Goal: Transaction & Acquisition: Purchase product/service

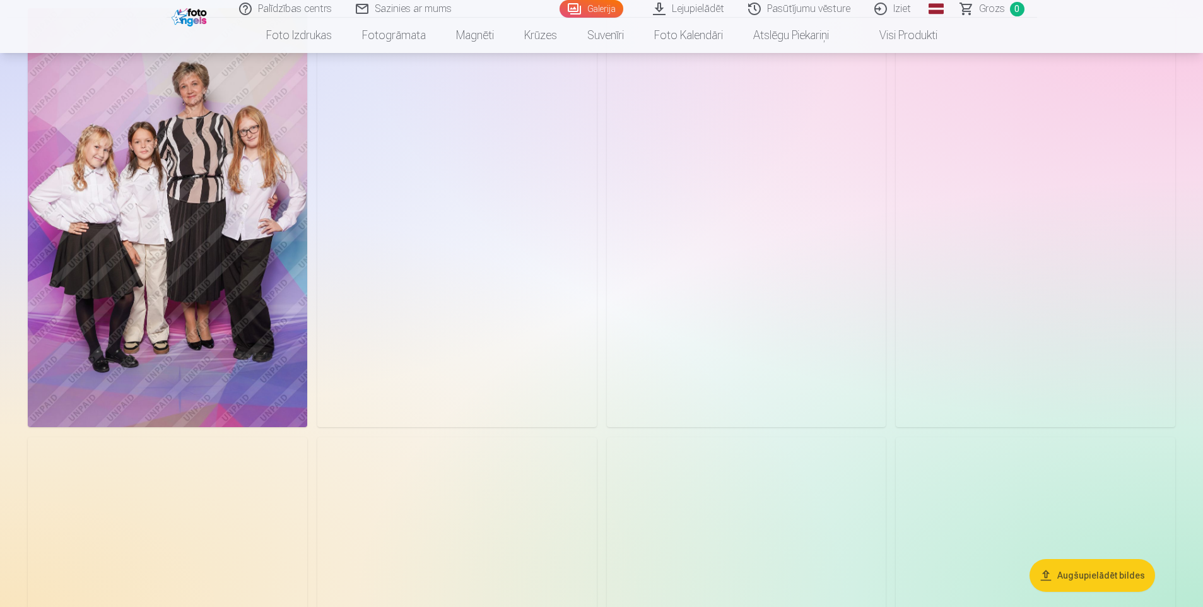
scroll to position [63, 0]
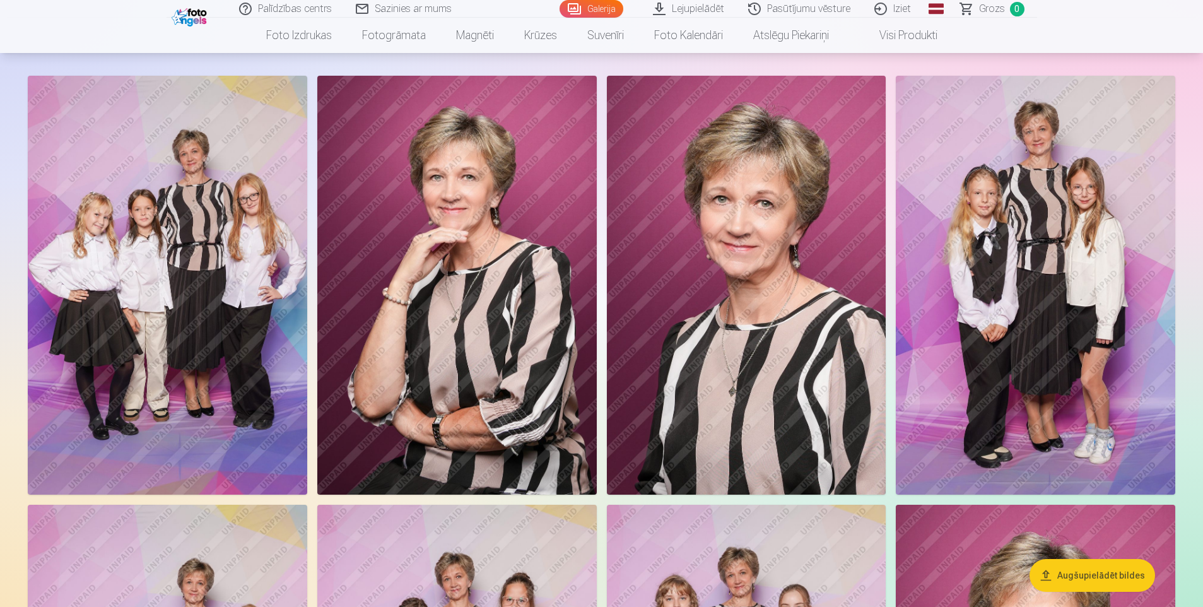
click at [499, 328] on img at bounding box center [457, 285] width 280 height 419
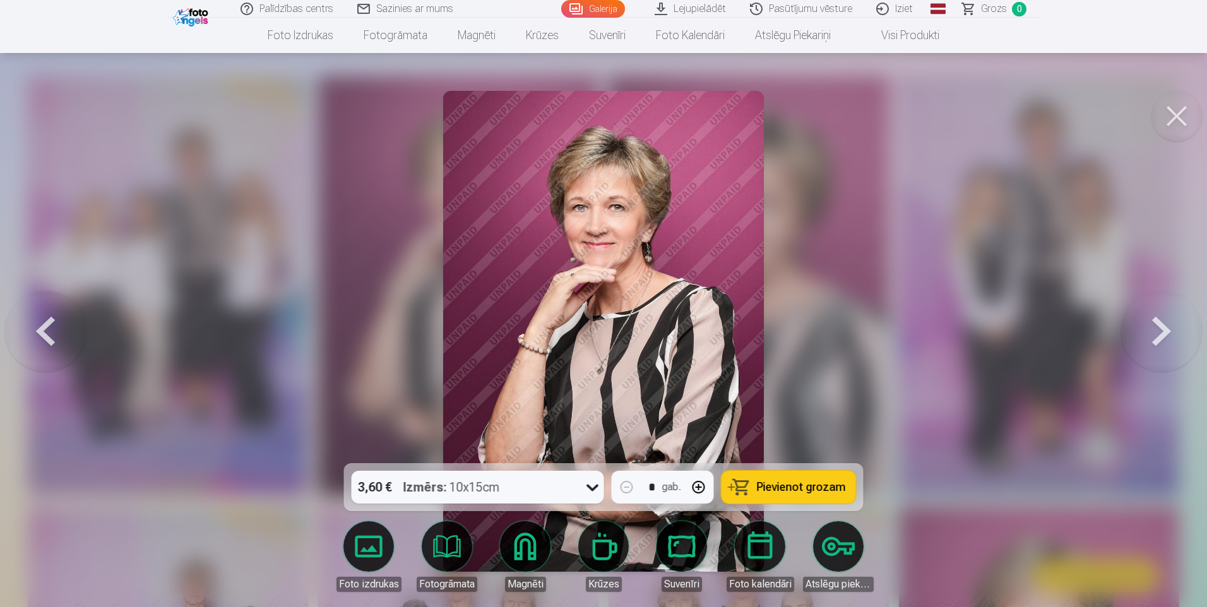
click at [44, 322] on button at bounding box center [45, 331] width 81 height 239
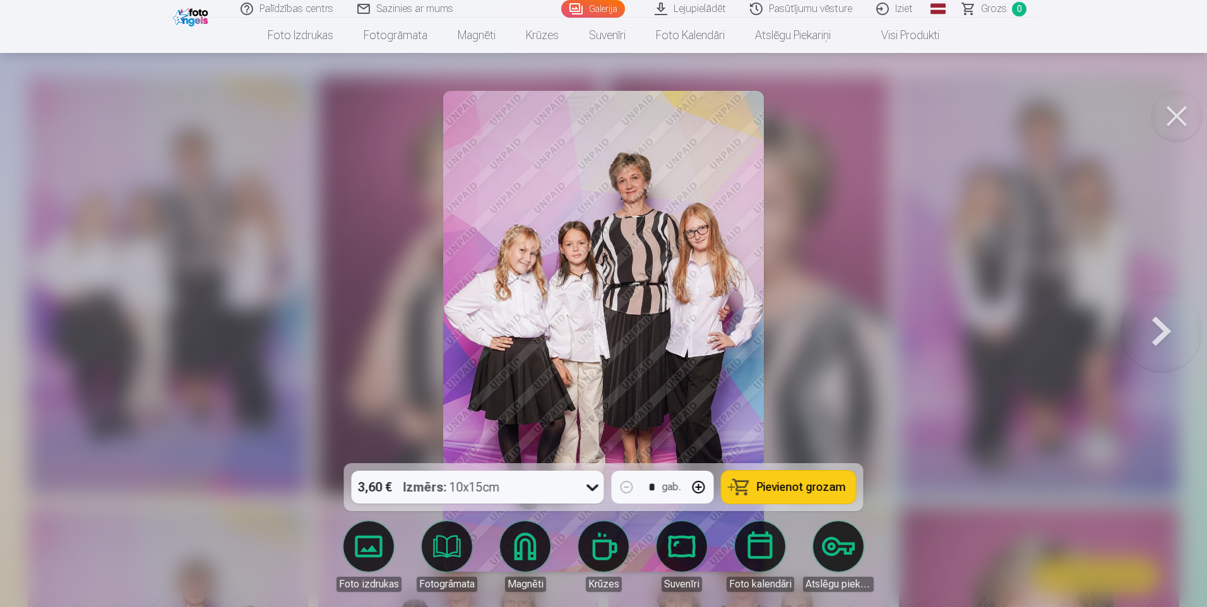
click at [44, 322] on div at bounding box center [603, 303] width 1207 height 607
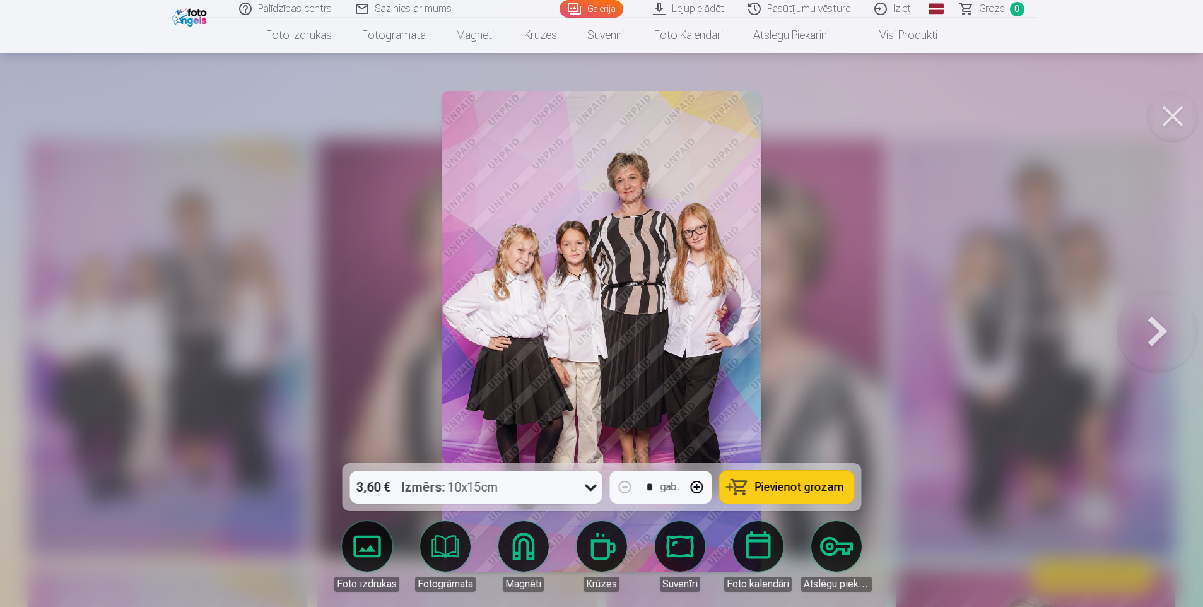
scroll to position [63, 0]
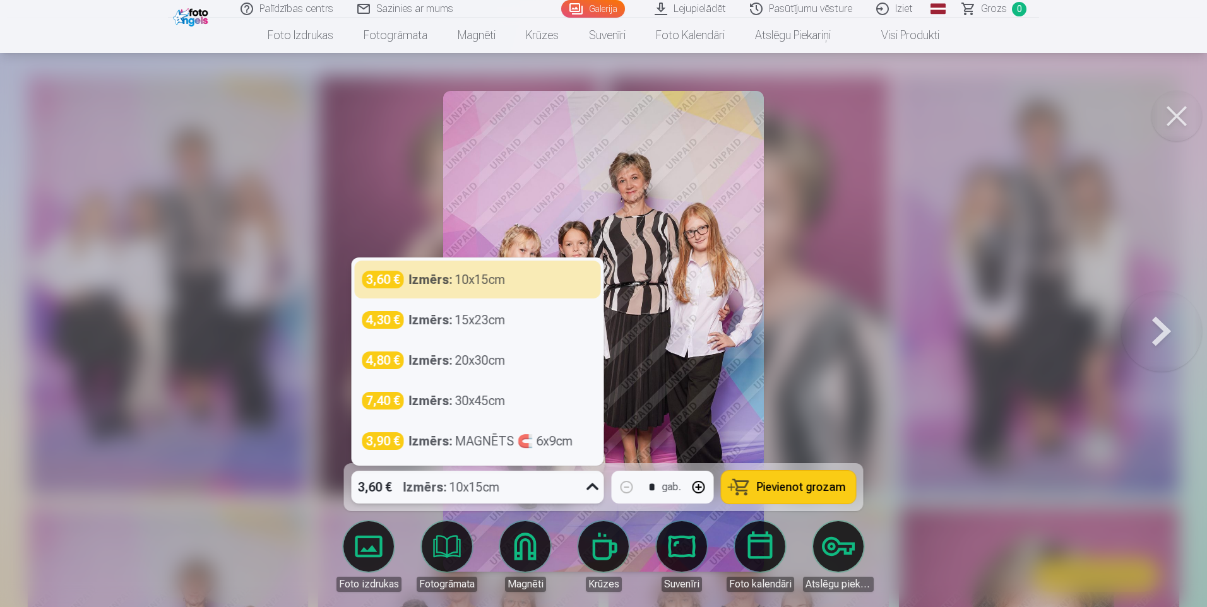
click at [592, 488] on icon at bounding box center [592, 487] width 20 height 20
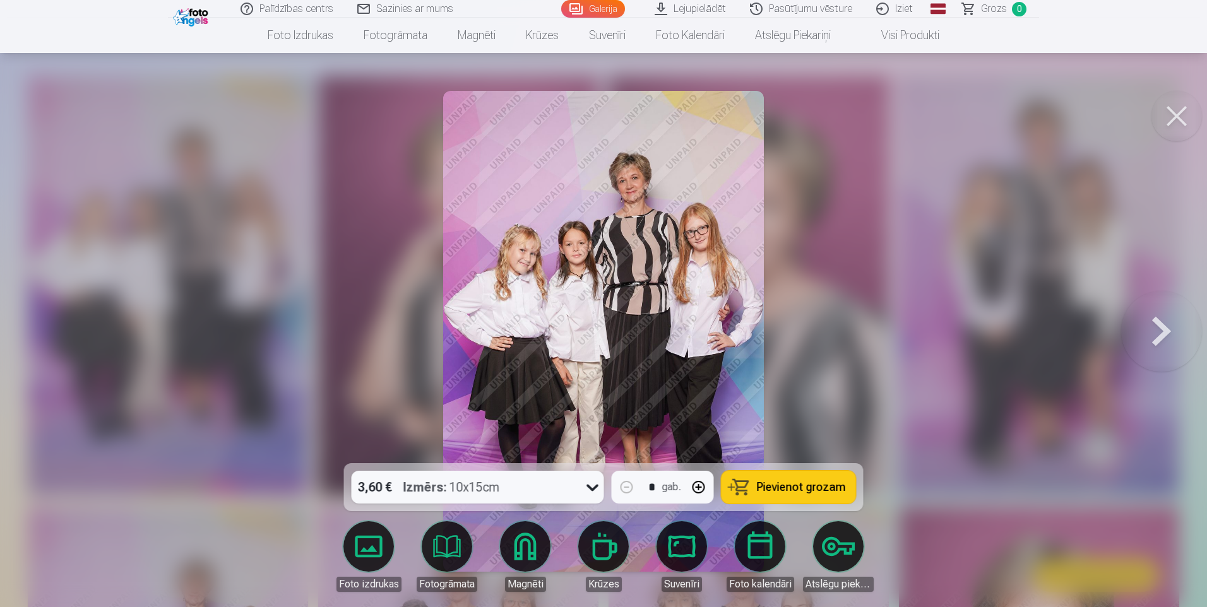
click at [922, 228] on div at bounding box center [603, 303] width 1207 height 607
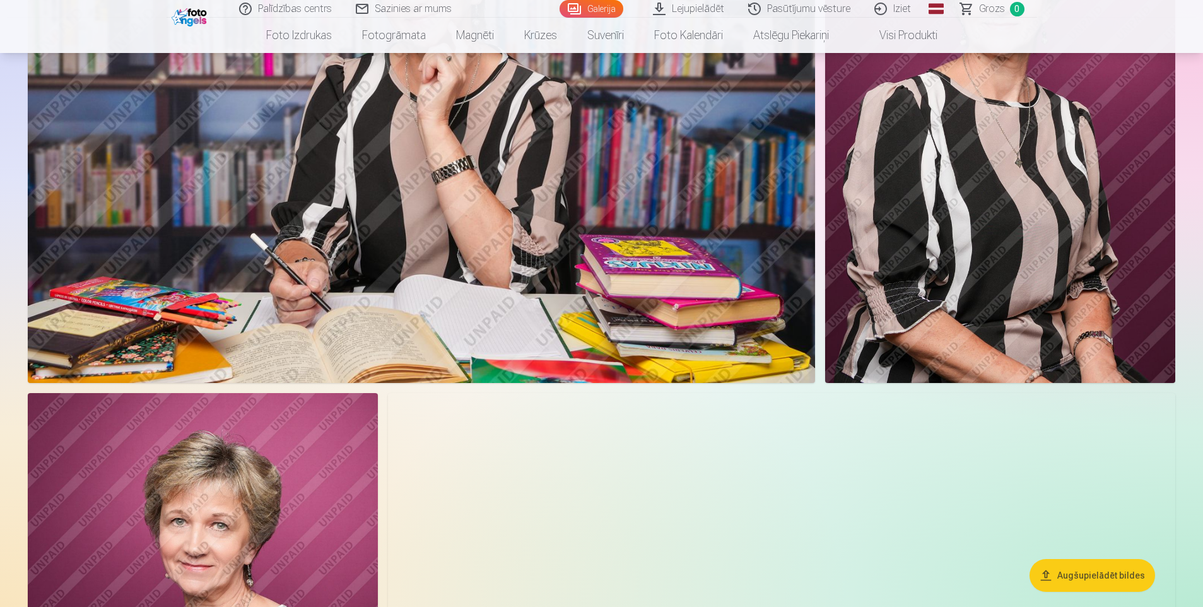
scroll to position [3282, 0]
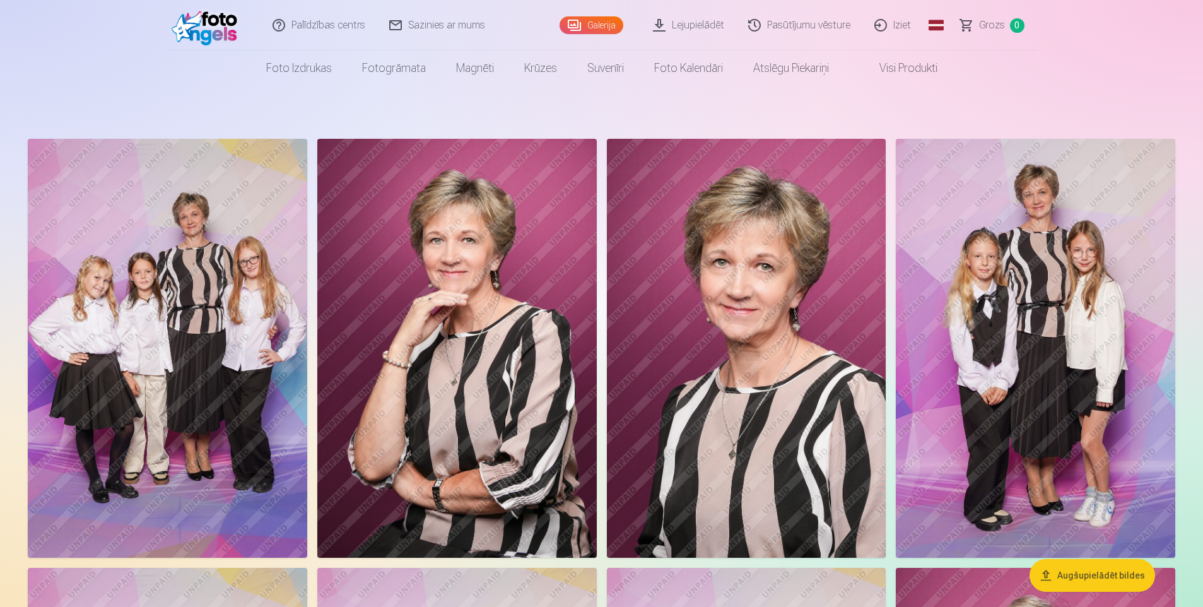
click at [464, 372] on img at bounding box center [457, 348] width 280 height 419
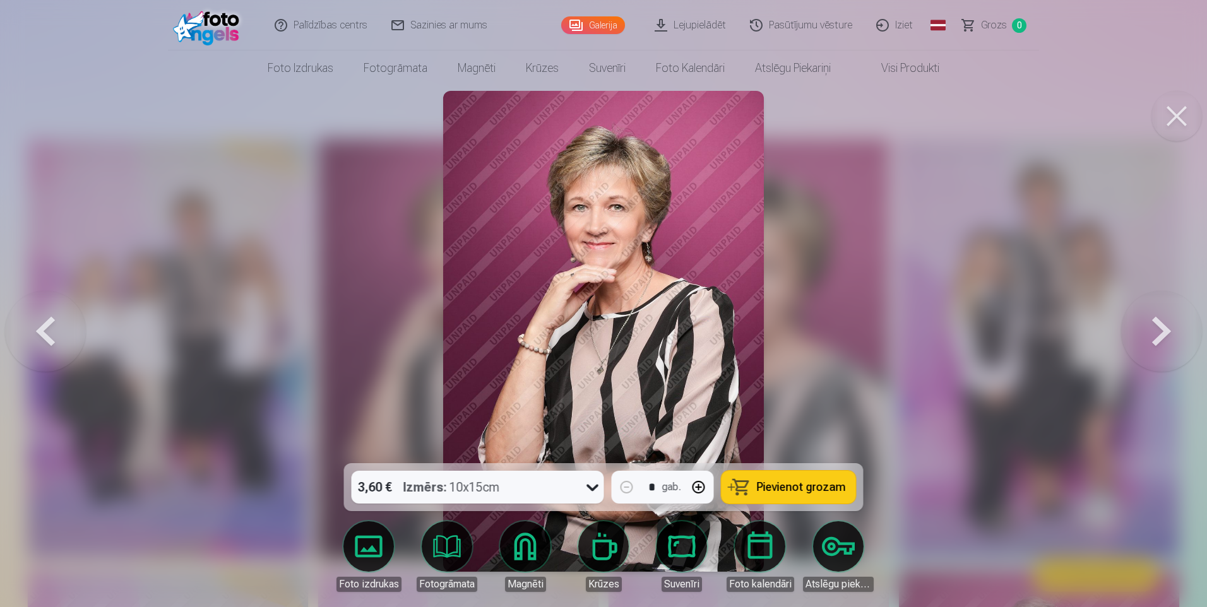
click at [765, 541] on body "Palīdzības centrs Sazinies ar mums Galerija Lejupielādēt Pasūtījumu vēsture Izi…" at bounding box center [603, 303] width 1207 height 607
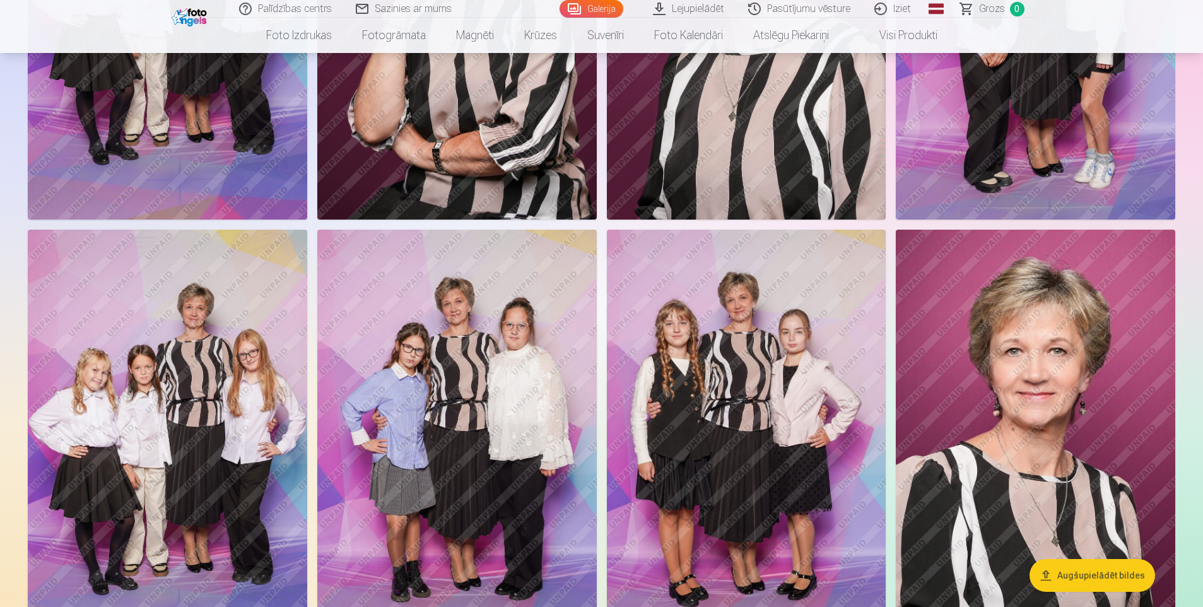
scroll to position [379, 0]
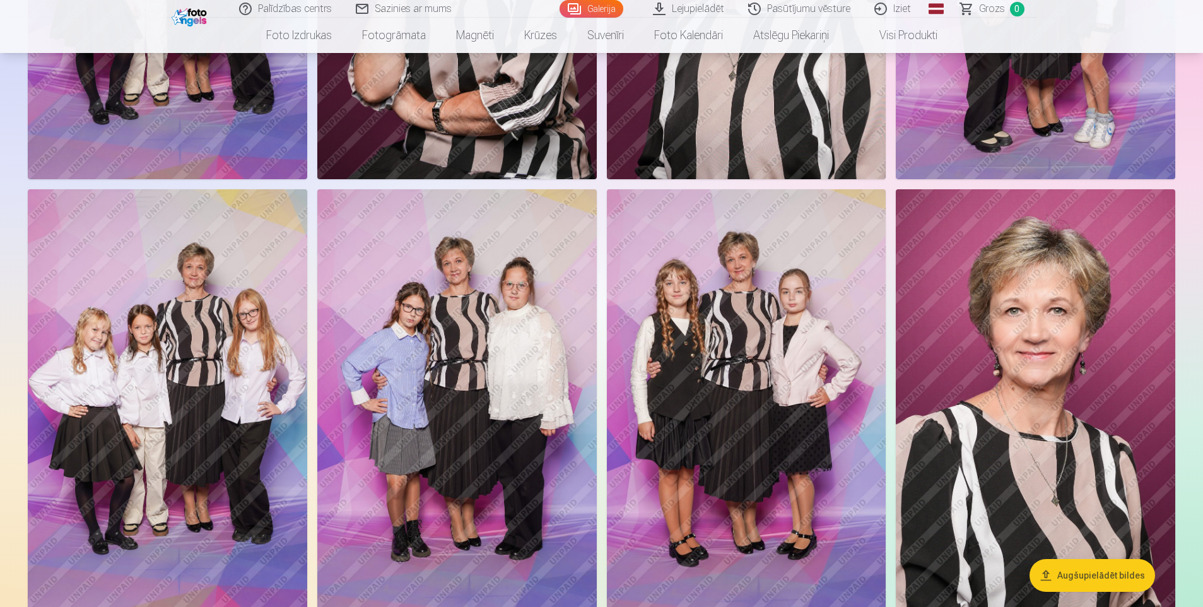
click at [1077, 574] on button "Augšupielādēt bildes" at bounding box center [1093, 575] width 126 height 33
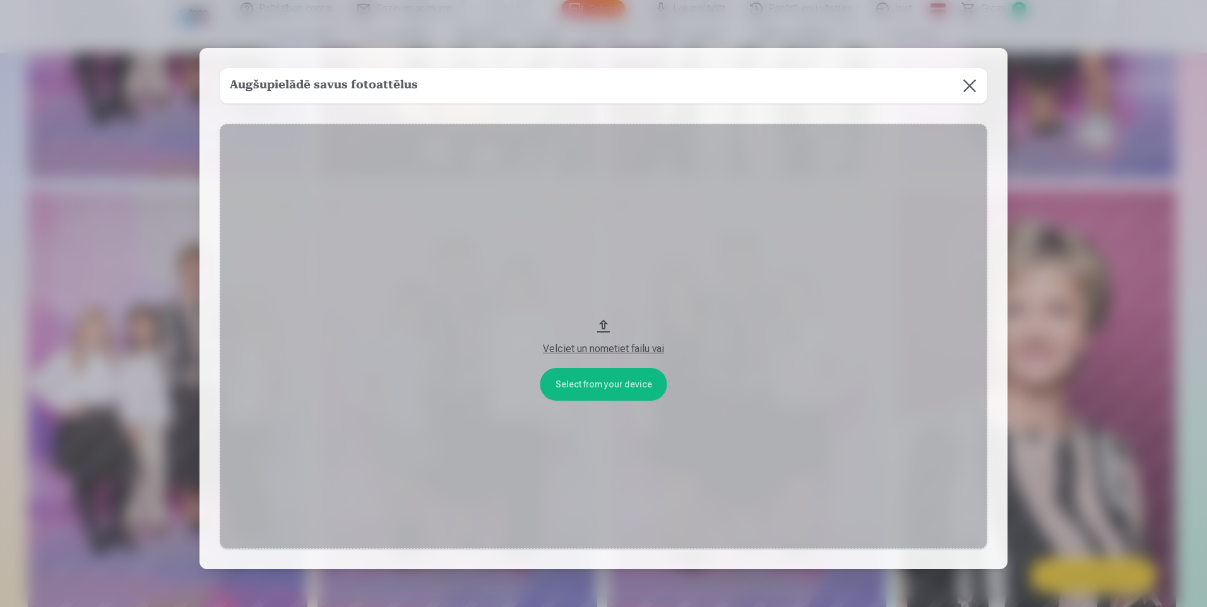
click at [969, 86] on button at bounding box center [969, 85] width 35 height 35
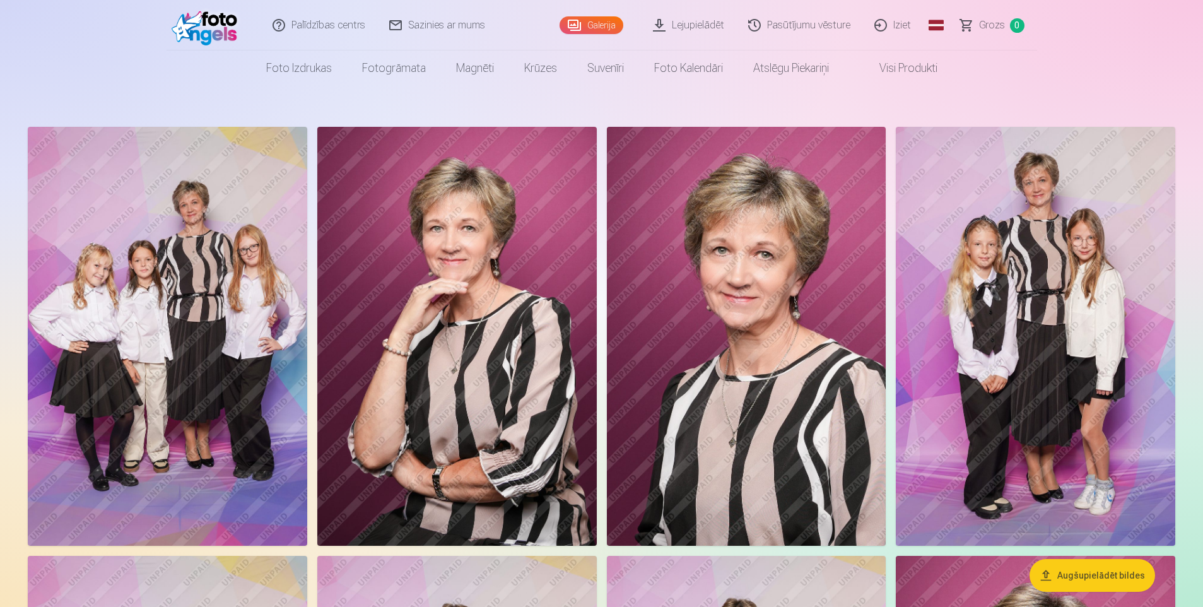
scroll to position [0, 0]
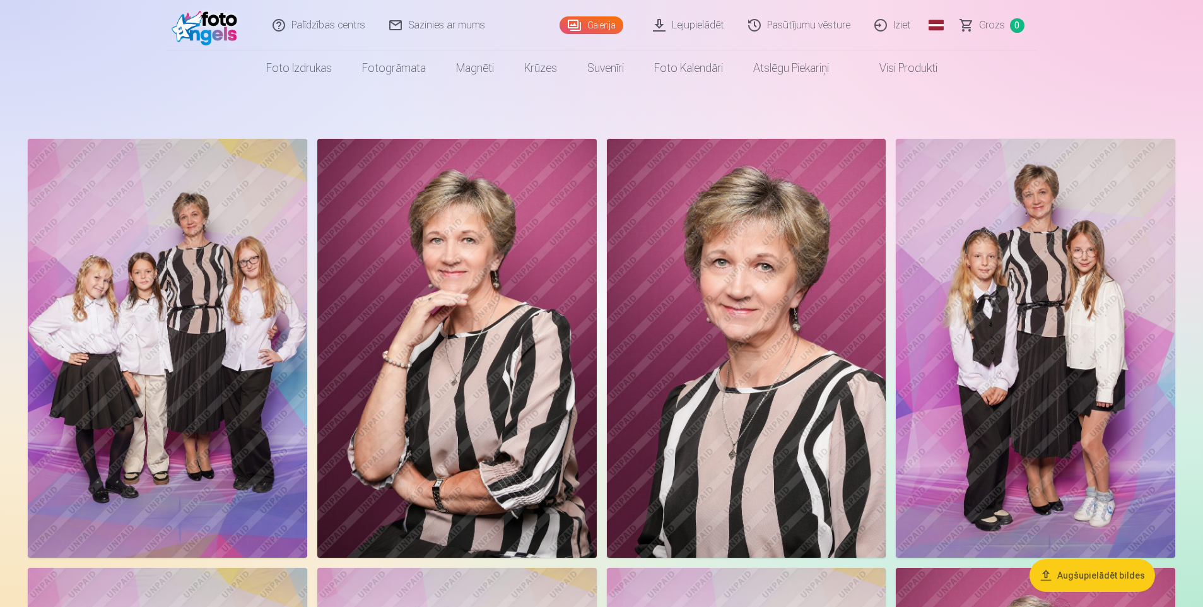
click at [476, 415] on img at bounding box center [457, 348] width 280 height 419
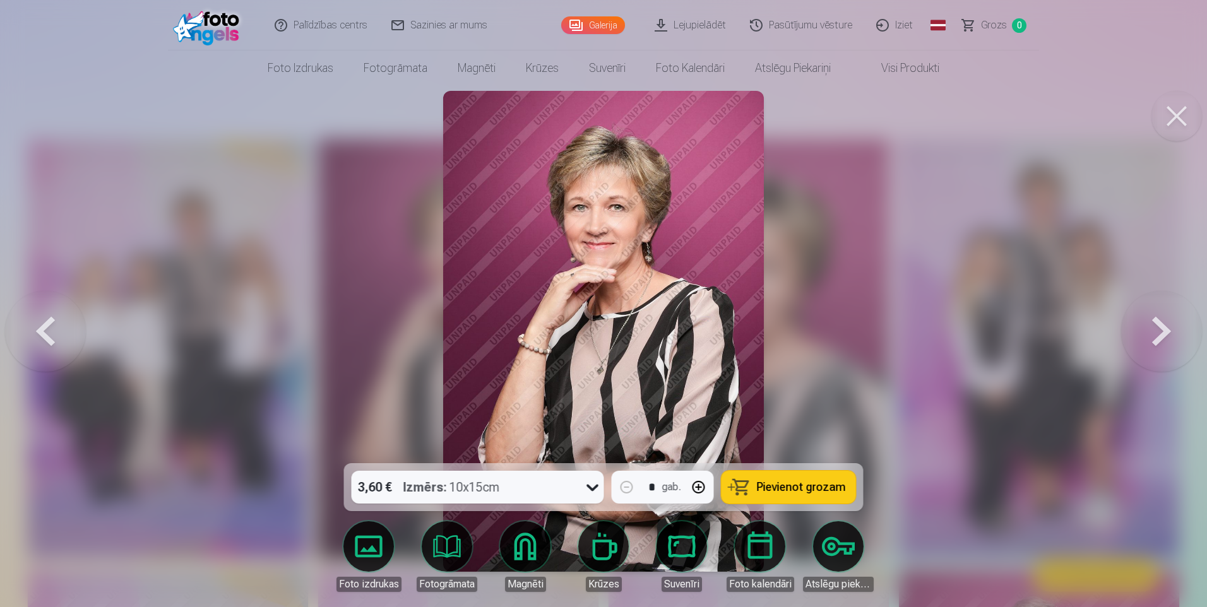
click at [43, 329] on button at bounding box center [45, 331] width 81 height 239
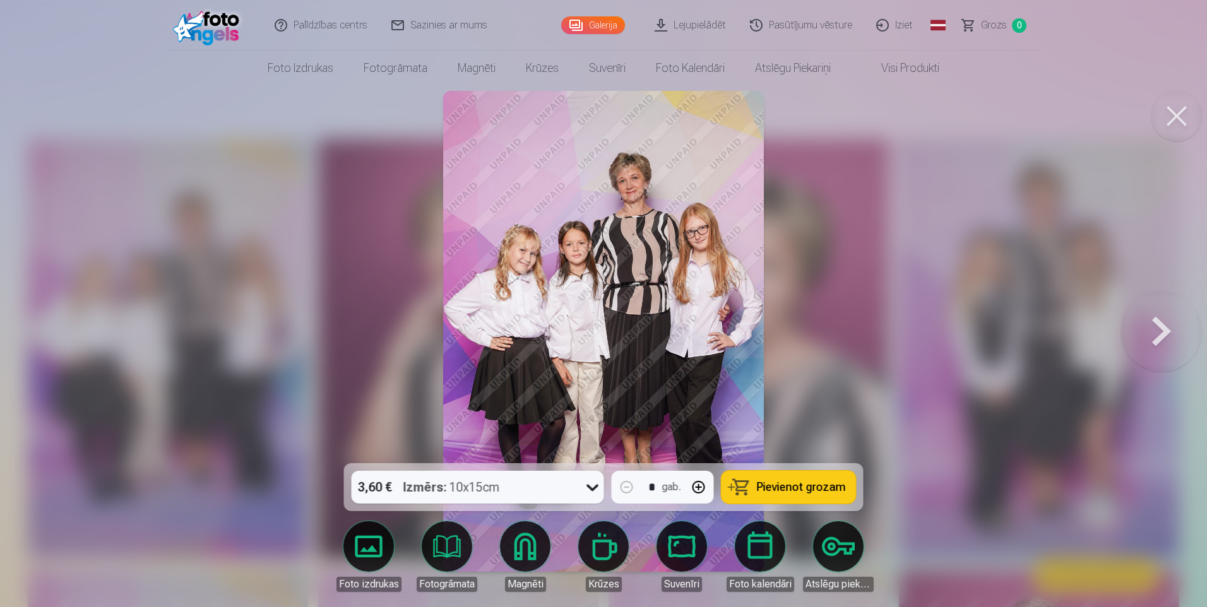
click at [43, 329] on div at bounding box center [603, 303] width 1207 height 607
